Goal: Information Seeking & Learning: Learn about a topic

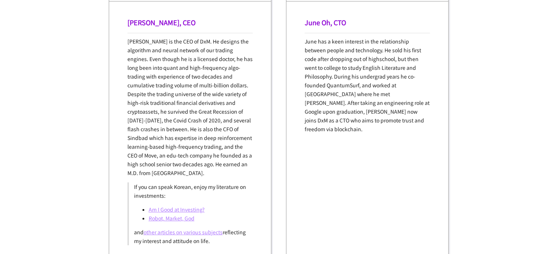
scroll to position [522, 0]
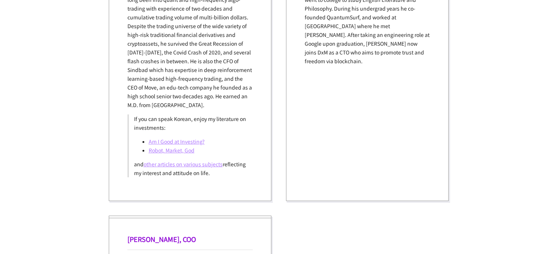
click at [163, 166] on link "other articles on various subjects" at bounding box center [183, 164] width 79 height 7
drag, startPoint x: 163, startPoint y: 175, endPoint x: 212, endPoint y: 175, distance: 49.1
click at [212, 175] on p "and other articles on various subjects reflecting my interest and attitude on l…" at bounding box center [191, 170] width 114 height 18
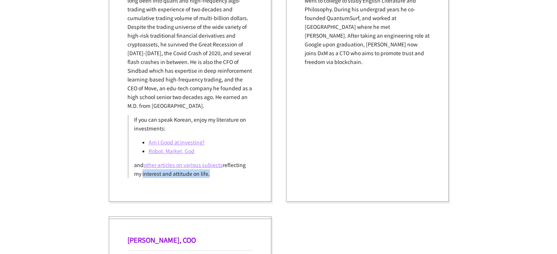
drag, startPoint x: 232, startPoint y: 175, endPoint x: 164, endPoint y: 175, distance: 67.7
click at [164, 175] on p "and other articles on various subjects reflecting my interest and attitude on l…" at bounding box center [191, 170] width 114 height 18
drag, startPoint x: 126, startPoint y: 175, endPoint x: 238, endPoint y: 174, distance: 112.4
click at [236, 174] on div "[PERSON_NAME], CEO [PERSON_NAME] is the CEO of DxM. He designs the algorithm an…" at bounding box center [190, 67] width 163 height 271
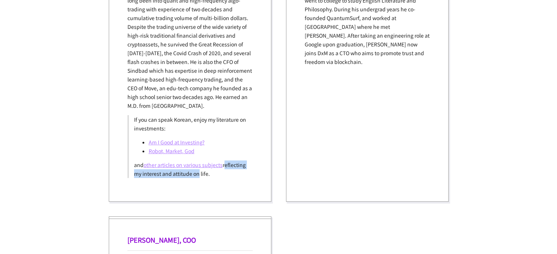
click at [238, 174] on p "and other articles on various subjects reflecting my interest and attitude on l…" at bounding box center [191, 170] width 114 height 18
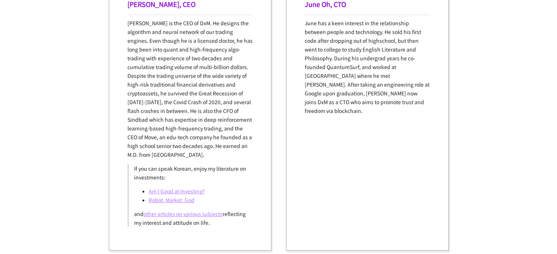
scroll to position [859, 0]
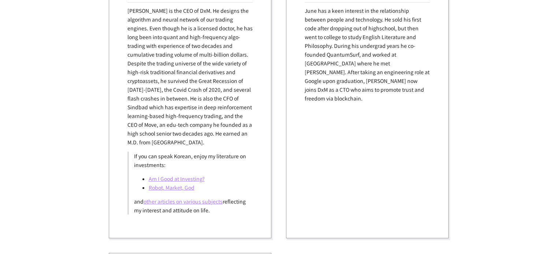
drag, startPoint x: 224, startPoint y: 141, endPoint x: 234, endPoint y: 102, distance: 39.7
click at [234, 103] on p "[PERSON_NAME] is the CEO of DxM. He designs the algorithm and neural network of…" at bounding box center [189, 76] width 125 height 141
click at [234, 102] on p "[PERSON_NAME] is the CEO of DxM. He designs the algorithm and neural network of…" at bounding box center [189, 76] width 125 height 141
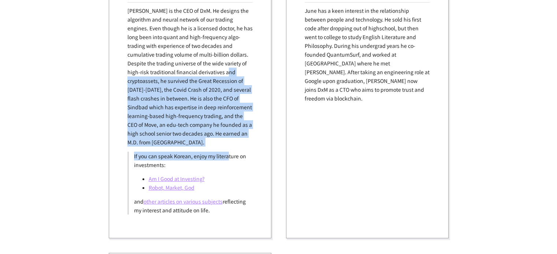
drag, startPoint x: 229, startPoint y: 85, endPoint x: 231, endPoint y: 149, distance: 64.1
click at [230, 149] on div "[PERSON_NAME] is the CEO of DxM. He designs the algorithm and neural network of…" at bounding box center [189, 110] width 125 height 209
click at [231, 149] on div "[PERSON_NAME] is the CEO of DxM. He designs the algorithm and neural network of…" at bounding box center [189, 110] width 125 height 209
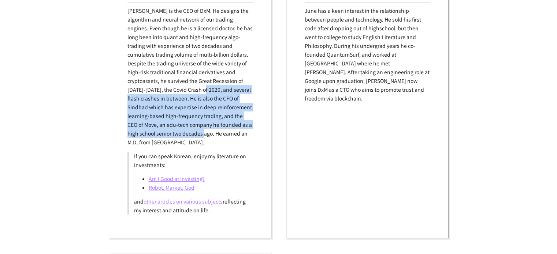
drag, startPoint x: 215, startPoint y: 131, endPoint x: 198, endPoint y: 72, distance: 61.9
click at [199, 75] on p "[PERSON_NAME] is the CEO of DxM. He designs the algorithm and neural network of…" at bounding box center [189, 76] width 125 height 141
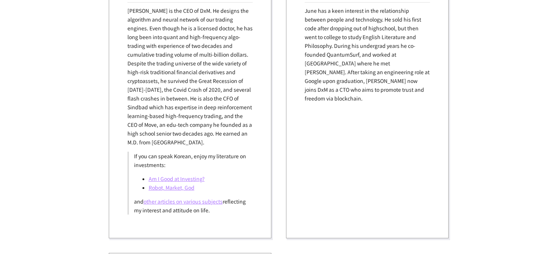
click at [197, 70] on p "[PERSON_NAME] is the CEO of DxM. He designs the algorithm and neural network of…" at bounding box center [189, 76] width 125 height 141
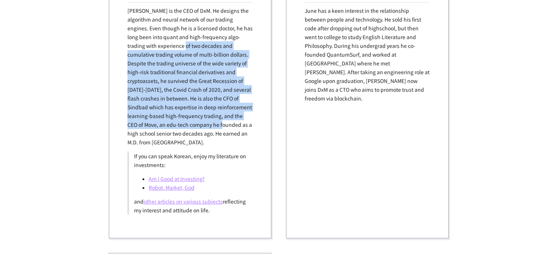
drag, startPoint x: 186, startPoint y: 41, endPoint x: 230, endPoint y: 139, distance: 107.7
click at [229, 138] on p "[PERSON_NAME] is the CEO of DxM. He designs the algorithm and neural network of…" at bounding box center [189, 76] width 125 height 141
click at [230, 139] on p "[PERSON_NAME] is the CEO of DxM. He designs the algorithm and neural network of…" at bounding box center [189, 76] width 125 height 141
drag, startPoint x: 233, startPoint y: 143, endPoint x: 184, endPoint y: 62, distance: 94.6
click at [184, 62] on p "[PERSON_NAME] is the CEO of DxM. He designs the algorithm and neural network of…" at bounding box center [189, 76] width 125 height 141
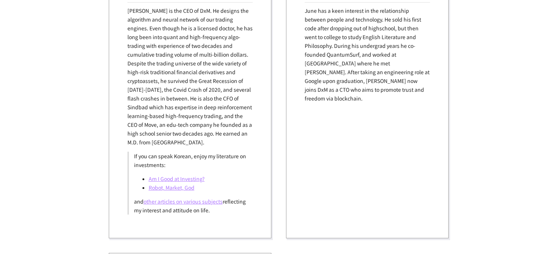
click at [182, 60] on p "[PERSON_NAME] is the CEO of DxM. He designs the algorithm and neural network of…" at bounding box center [189, 76] width 125 height 141
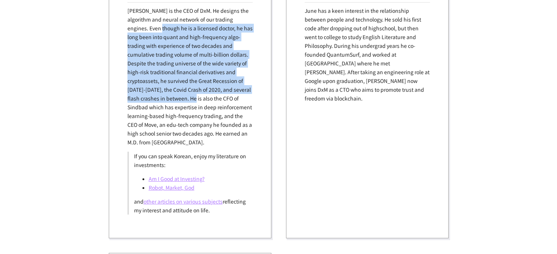
drag, startPoint x: 204, startPoint y: 98, endPoint x: 246, endPoint y: 150, distance: 67.4
click at [234, 137] on p "[PERSON_NAME] is the CEO of DxM. He designs the algorithm and neural network of…" at bounding box center [189, 76] width 125 height 141
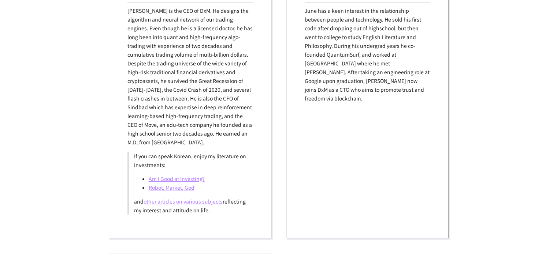
click at [246, 150] on div "[PERSON_NAME] is the CEO of DxM. He designs the algorithm and neural network of…" at bounding box center [189, 110] width 125 height 209
drag, startPoint x: 203, startPoint y: 111, endPoint x: 148, endPoint y: 60, distance: 74.9
click at [148, 60] on p "[PERSON_NAME] is the CEO of DxM. He designs the algorithm and neural network of…" at bounding box center [189, 76] width 125 height 141
click at [148, 59] on p "[PERSON_NAME] is the CEO of DxM. He designs the algorithm and neural network of…" at bounding box center [189, 76] width 125 height 141
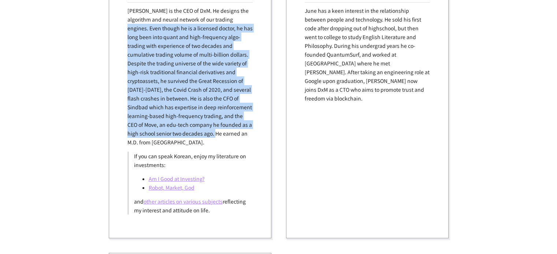
drag, startPoint x: 124, startPoint y: 30, endPoint x: 233, endPoint y: 135, distance: 150.4
click at [231, 135] on div "[PERSON_NAME], CEO [PERSON_NAME] is the CEO of DxM. He designs the algorithm an…" at bounding box center [190, 103] width 163 height 271
click at [233, 135] on p "[PERSON_NAME] is the CEO of DxM. He designs the algorithm and neural network of…" at bounding box center [189, 76] width 125 height 141
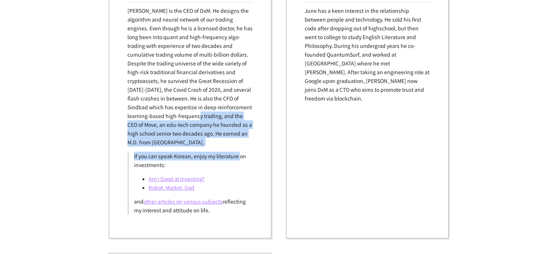
drag, startPoint x: 242, startPoint y: 147, endPoint x: 146, endPoint y: 68, distance: 124.4
click at [146, 68] on div "[PERSON_NAME] is the CEO of DxM. He designs the algorithm and neural network of…" at bounding box center [189, 110] width 125 height 209
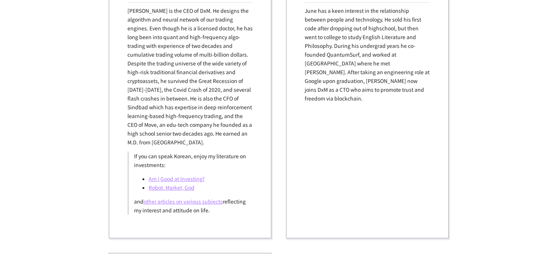
click at [143, 66] on p "[PERSON_NAME] is the CEO of DxM. He designs the algorithm and neural network of…" at bounding box center [189, 76] width 125 height 141
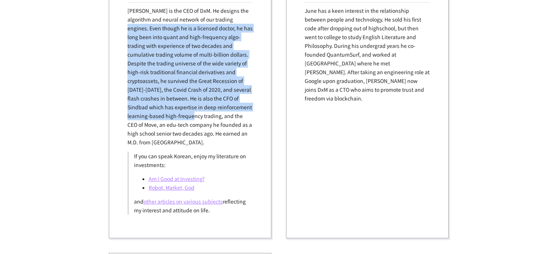
drag, startPoint x: 121, startPoint y: 26, endPoint x: 233, endPoint y: 138, distance: 158.2
click at [231, 137] on div "[PERSON_NAME], CEO [PERSON_NAME] is the CEO of DxM. He designs the algorithm an…" at bounding box center [190, 103] width 163 height 271
click at [233, 138] on p "[PERSON_NAME] is the CEO of DxM. He designs the algorithm and neural network of…" at bounding box center [189, 76] width 125 height 141
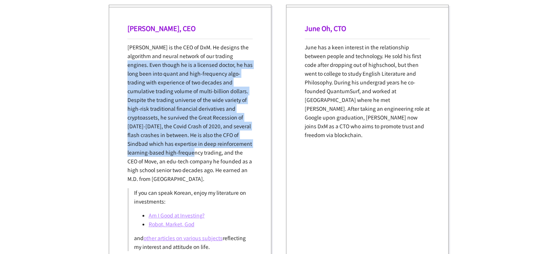
drag, startPoint x: 231, startPoint y: 136, endPoint x: 101, endPoint y: 45, distance: 158.4
click at [101, 45] on div "[PERSON_NAME], CEO [PERSON_NAME] is the CEO of DxM. He designs the algorithm an…" at bounding box center [278, 139] width 354 height 285
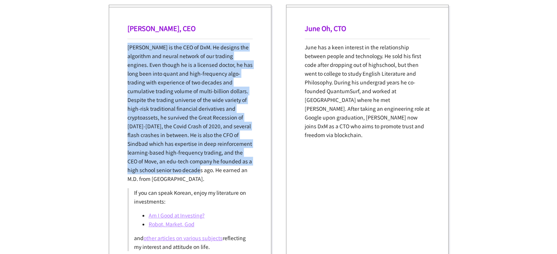
drag, startPoint x: 102, startPoint y: 41, endPoint x: 211, endPoint y: 172, distance: 170.3
click at [211, 172] on div "[PERSON_NAME], CEO [PERSON_NAME] is the CEO of DxM. He designs the algorithm an…" at bounding box center [278, 139] width 354 height 285
click at [211, 172] on p "[PERSON_NAME] is the CEO of DxM. He designs the algorithm and neural network of…" at bounding box center [189, 113] width 125 height 141
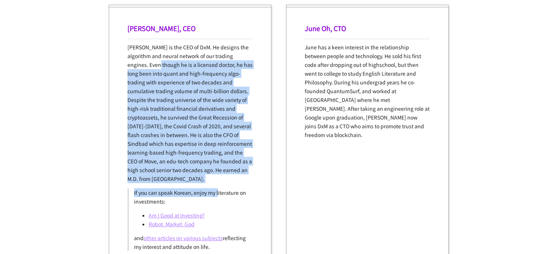
drag, startPoint x: 219, startPoint y: 184, endPoint x: 154, endPoint y: 60, distance: 139.4
click at [154, 60] on div "[PERSON_NAME] is the CEO of DxM. He designs the algorithm and neural network of…" at bounding box center [189, 147] width 125 height 209
click at [153, 60] on p "[PERSON_NAME] is the CEO of DxM. He designs the algorithm and neural network of…" at bounding box center [189, 113] width 125 height 141
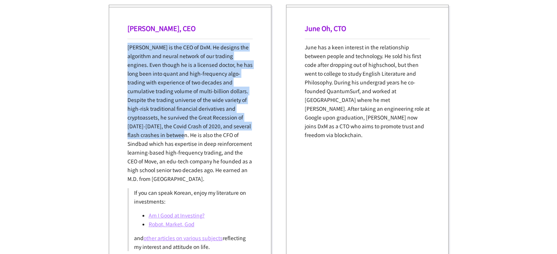
drag, startPoint x: 130, startPoint y: 35, endPoint x: 224, endPoint y: 170, distance: 164.6
click at [218, 163] on div "[PERSON_NAME], CEO [PERSON_NAME] is the CEO of DxM. He designs the algorithm an…" at bounding box center [190, 140] width 163 height 271
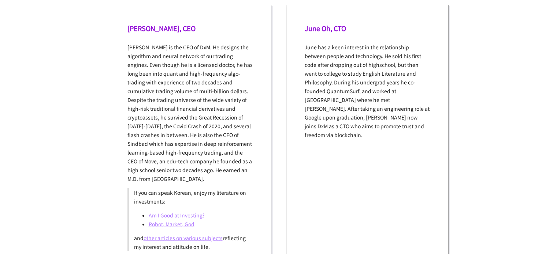
click at [225, 170] on p "[PERSON_NAME] is the CEO of DxM. He designs the algorithm and neural network of…" at bounding box center [189, 113] width 125 height 141
drag, startPoint x: 124, startPoint y: 45, endPoint x: 211, endPoint y: 45, distance: 87.1
click at [211, 45] on div "[PERSON_NAME], CEO [PERSON_NAME] is the CEO of DxM. He designs the algorithm an…" at bounding box center [190, 140] width 163 height 271
click at [211, 45] on p "[PERSON_NAME] is the CEO of DxM. He designs the algorithm and neural network of…" at bounding box center [189, 113] width 125 height 141
drag, startPoint x: 199, startPoint y: 45, endPoint x: 210, endPoint y: 45, distance: 10.6
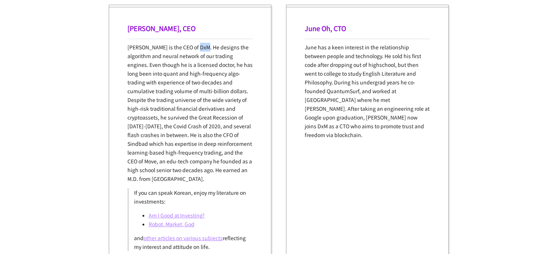
click at [210, 45] on p "[PERSON_NAME] is the CEO of DxM. He designs the algorithm and neural network of…" at bounding box center [189, 113] width 125 height 141
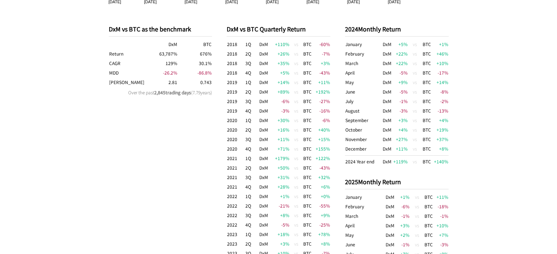
scroll to position [785, 0]
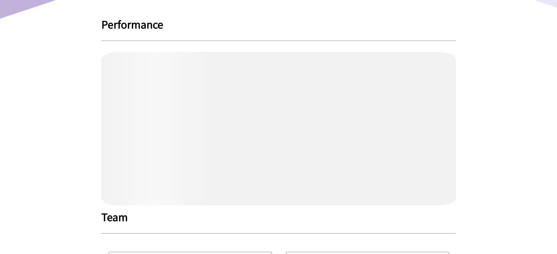
scroll to position [156, 0]
